Goal: Information Seeking & Learning: Find specific fact

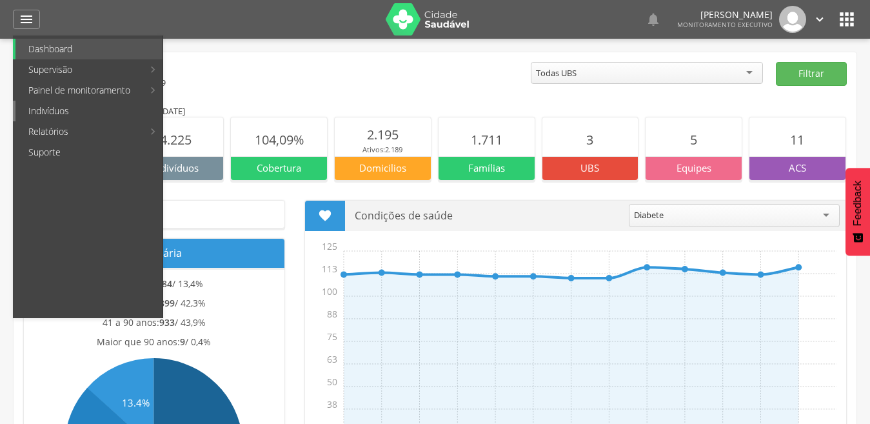
click at [66, 114] on link "Indivíduos" at bounding box center [88, 111] width 147 height 21
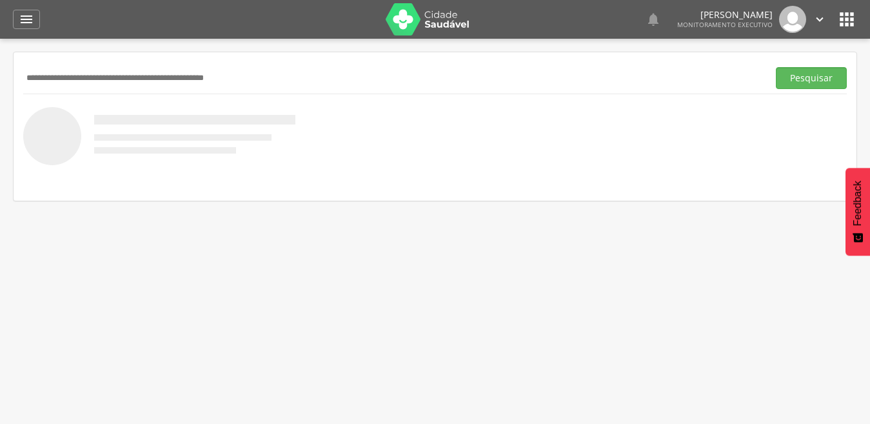
click at [70, 83] on input "text" at bounding box center [393, 78] width 740 height 22
type input "**********"
click at [776, 67] on button "Pesquisar" at bounding box center [811, 78] width 71 height 22
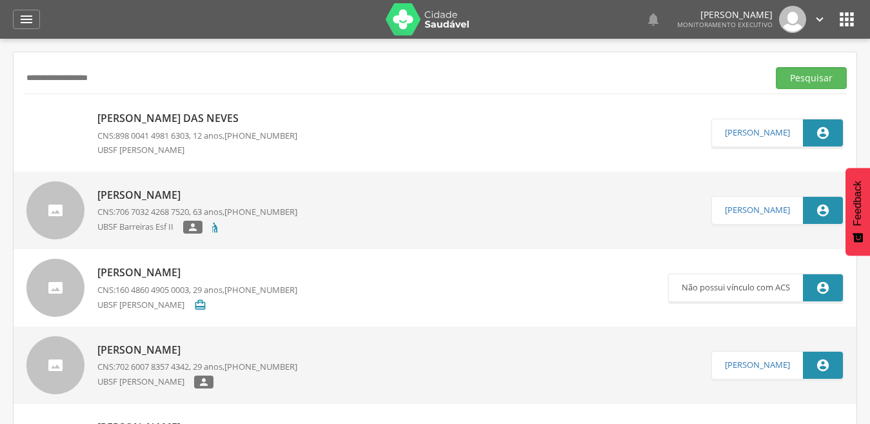
click at [156, 112] on p "[PERSON_NAME] das Neves" at bounding box center [197, 118] width 200 height 15
type input "**********"
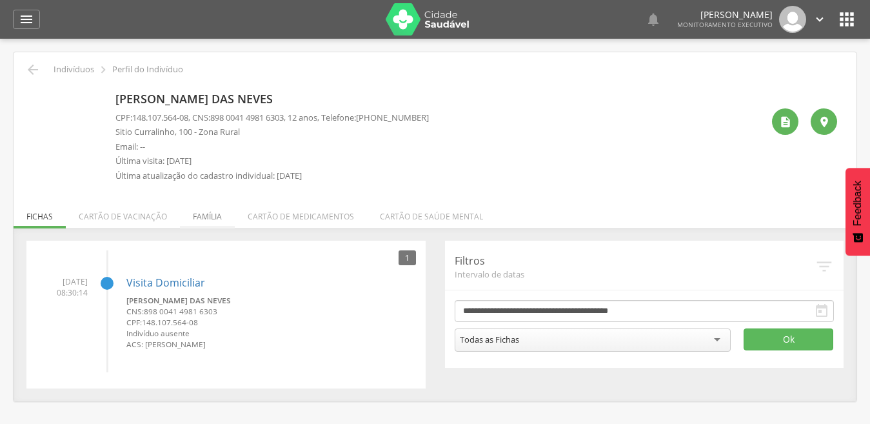
click at [205, 213] on li "Família" at bounding box center [207, 213] width 55 height 30
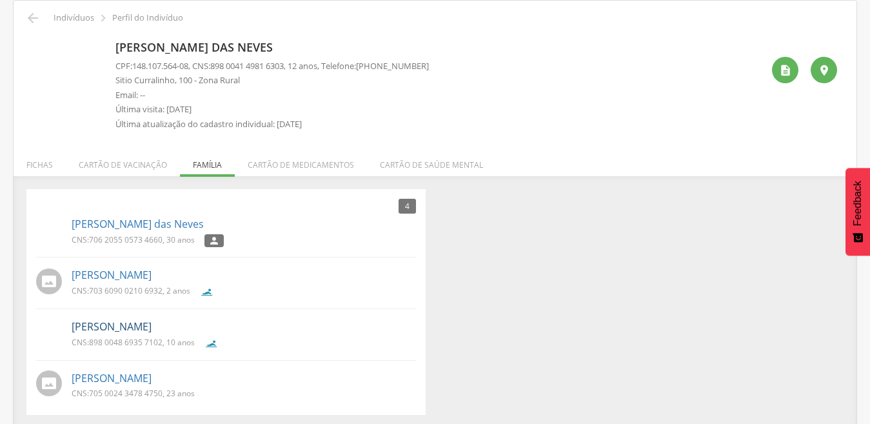
scroll to position [56, 0]
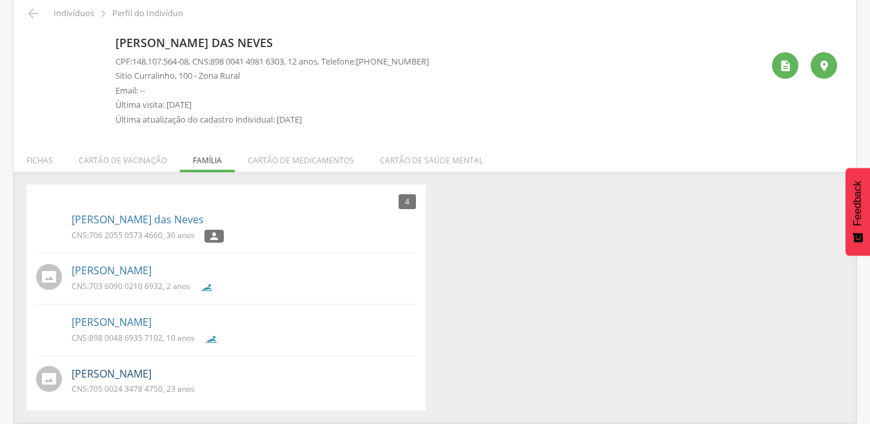
click at [134, 369] on link "[PERSON_NAME]" at bounding box center [112, 373] width 80 height 15
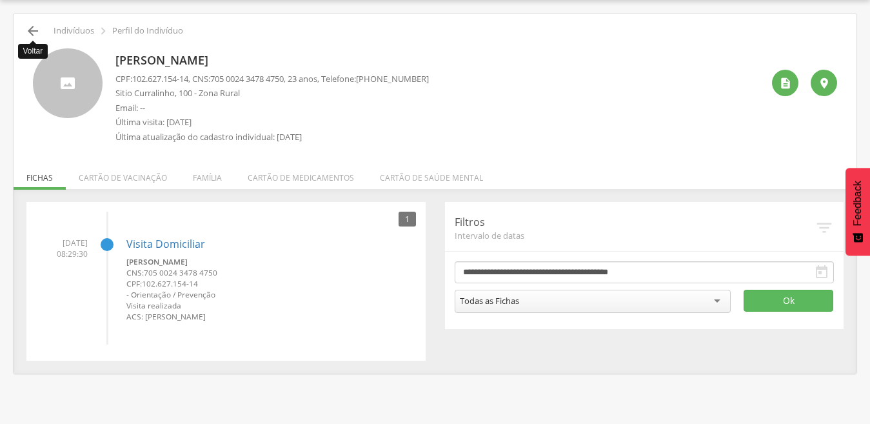
click at [32, 30] on icon "" at bounding box center [32, 30] width 15 height 15
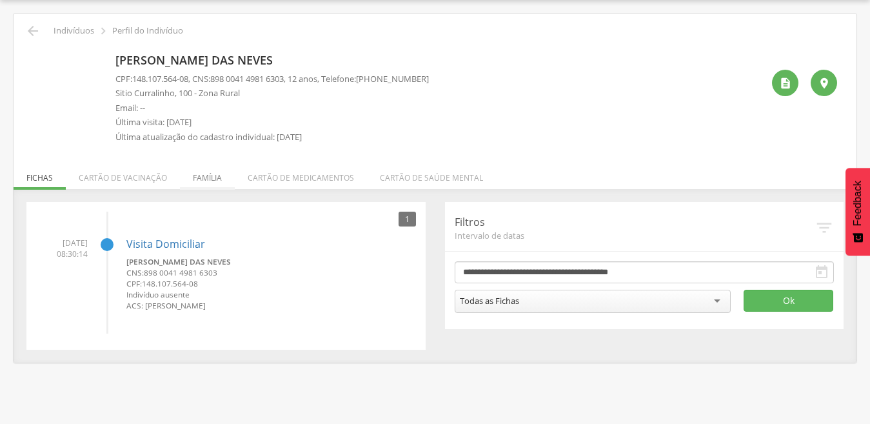
click at [194, 173] on li "Família" at bounding box center [207, 174] width 55 height 30
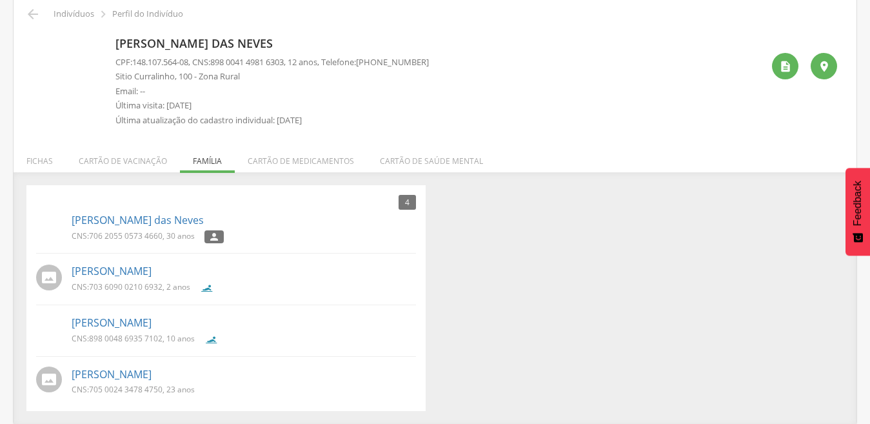
scroll to position [56, 0]
